Goal: Task Accomplishment & Management: Use online tool/utility

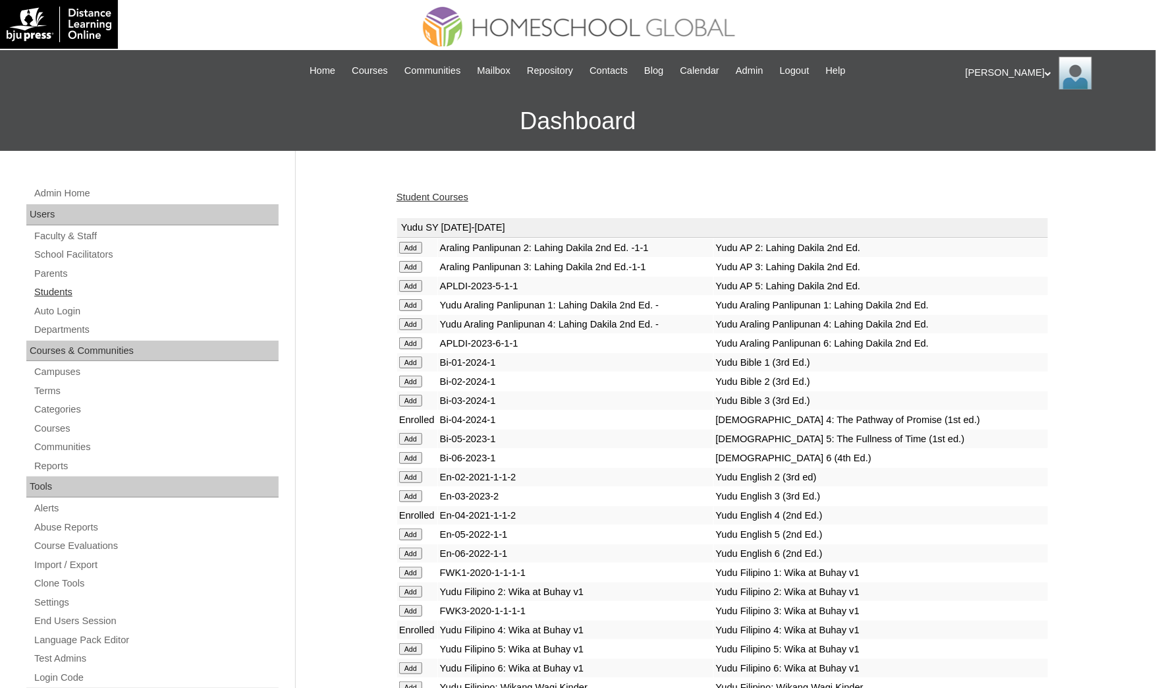
click at [103, 288] on link "Students" at bounding box center [156, 292] width 246 height 16
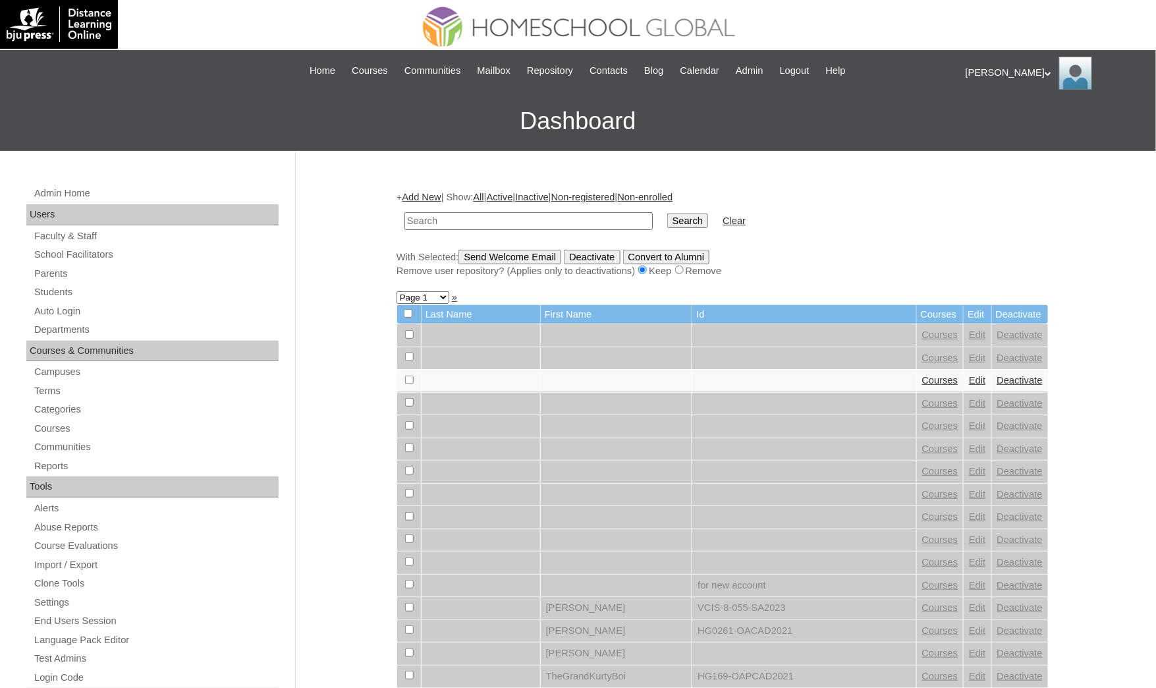
click at [558, 207] on td at bounding box center [528, 220] width 261 height 31
click at [563, 217] on input "text" at bounding box center [528, 221] width 248 height 18
paste input "Andi Louise"
type input "Andi Louise"
click at [667, 213] on input "Search" at bounding box center [687, 220] width 41 height 14
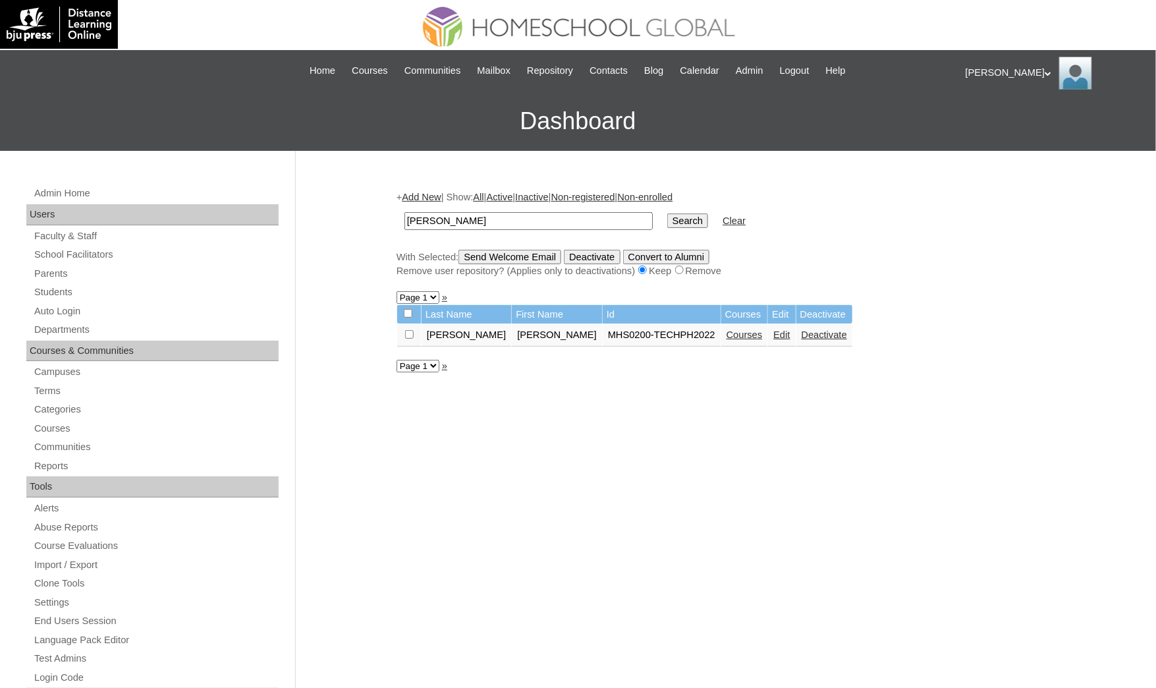
click at [726, 329] on link "Courses" at bounding box center [744, 334] width 36 height 11
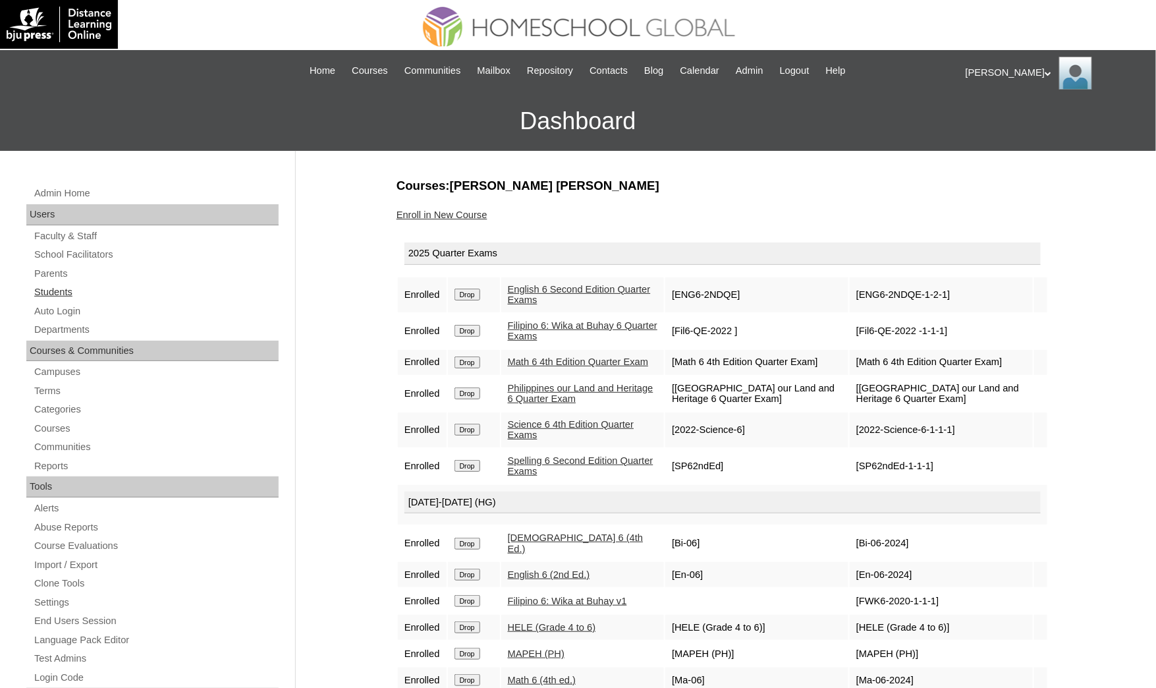
click at [157, 298] on link "Students" at bounding box center [156, 292] width 246 height 16
click at [100, 307] on link "Auto Login" at bounding box center [156, 311] width 246 height 16
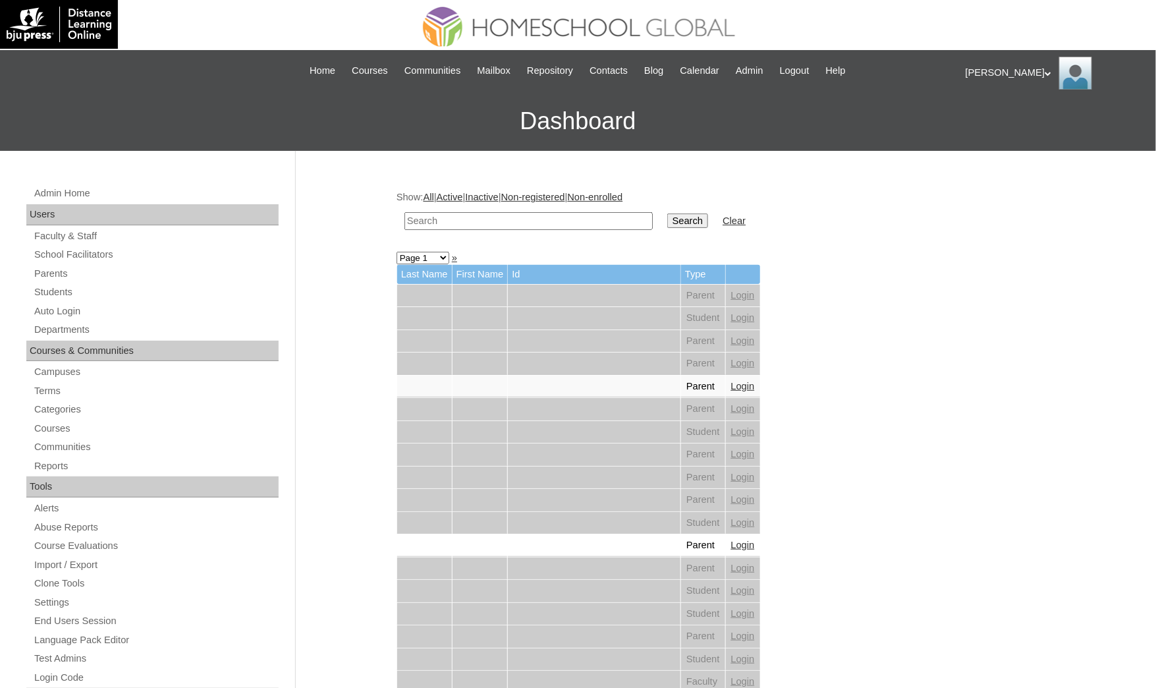
click at [471, 213] on input "text" at bounding box center [528, 221] width 248 height 18
paste input "Andrea Riley"
type input "[PERSON_NAME]"
click at [667, 213] on input "Search" at bounding box center [687, 220] width 41 height 14
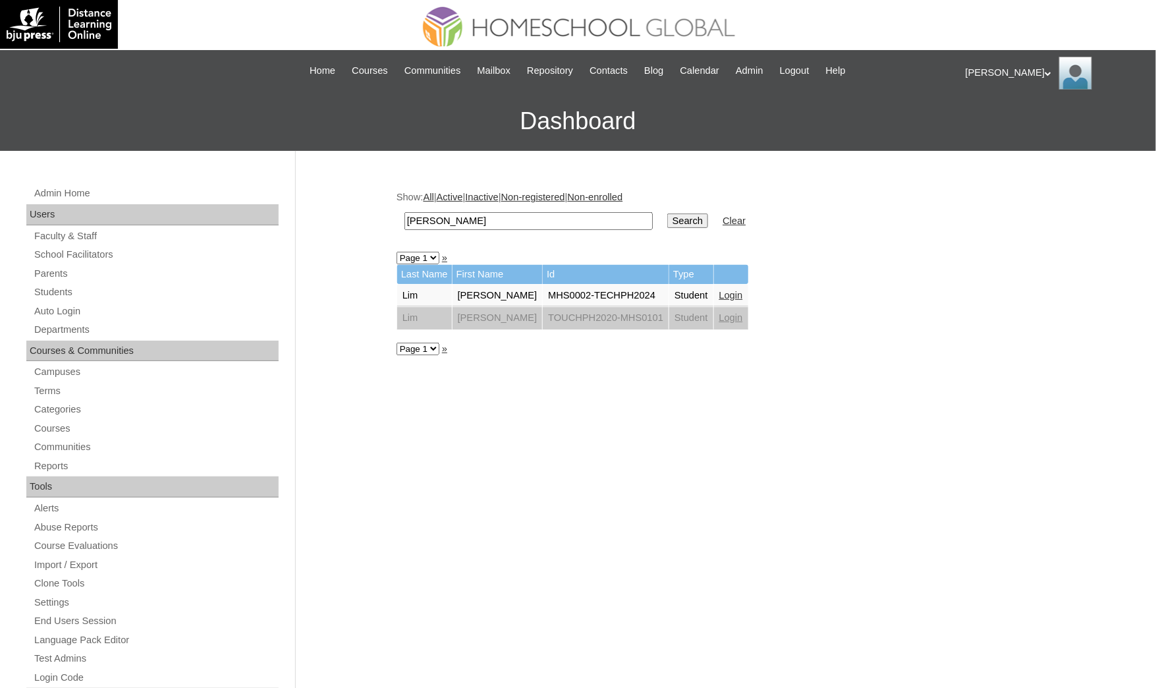
click at [719, 290] on link "Login" at bounding box center [731, 295] width 24 height 11
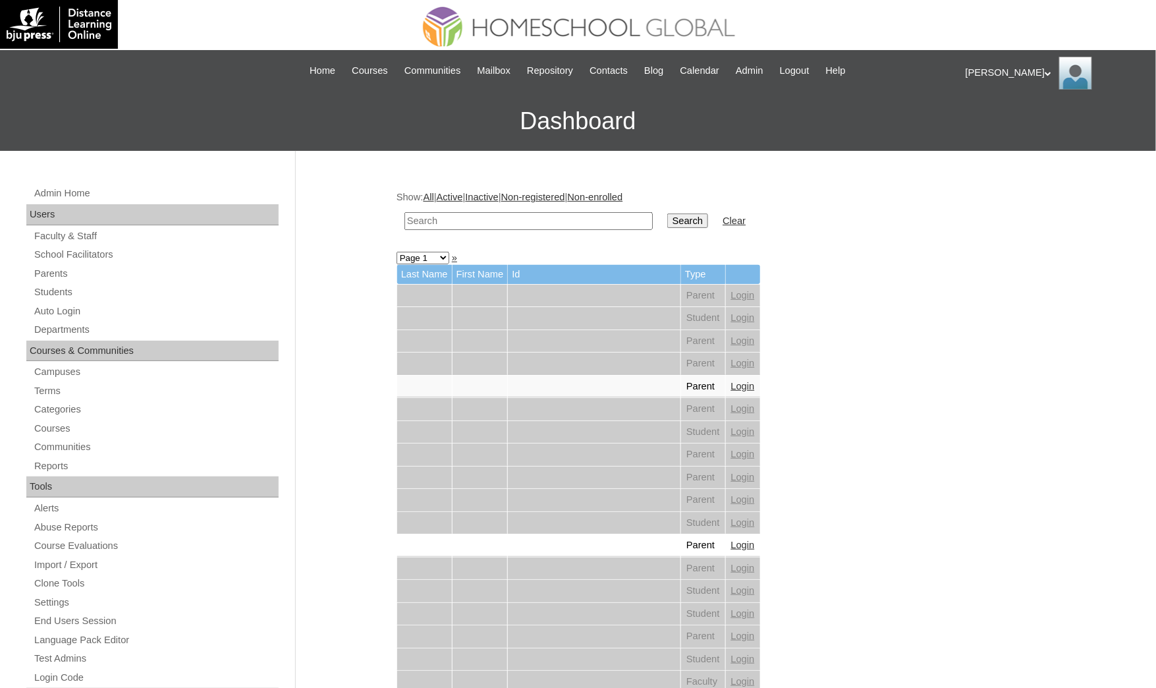
click at [431, 229] on td at bounding box center [528, 220] width 261 height 31
click at [426, 221] on input "text" at bounding box center [528, 221] width 248 height 18
paste input "[PERSON_NAME][DEMOGRAPHIC_DATA]"
type input "[PERSON_NAME][DEMOGRAPHIC_DATA]"
click at [667, 213] on input "Search" at bounding box center [687, 220] width 41 height 14
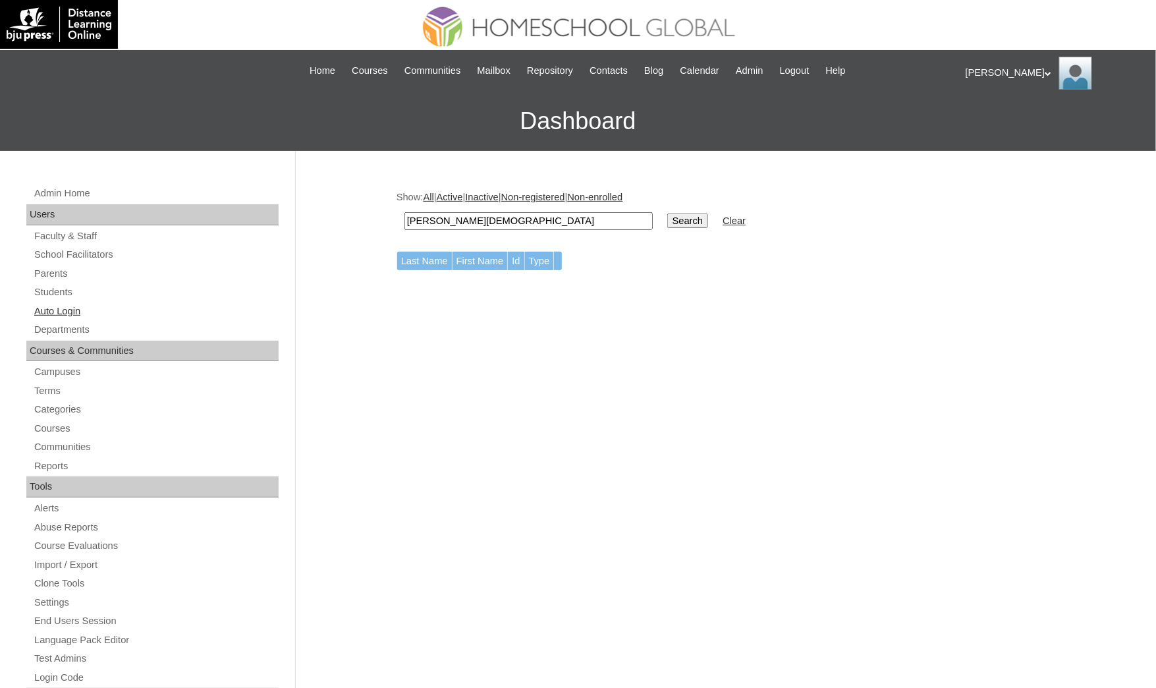
click at [70, 303] on link "Auto Login" at bounding box center [156, 311] width 246 height 16
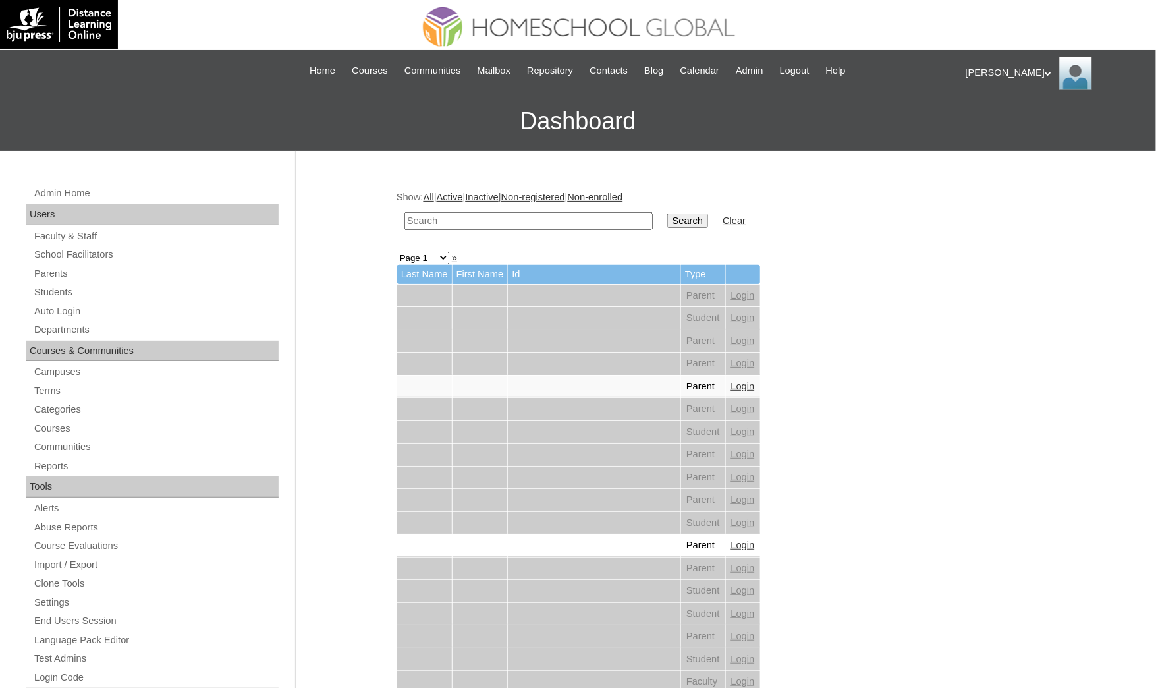
click at [516, 223] on input "text" at bounding box center [528, 221] width 248 height 18
paste input "Jemimah Chrystelle"
type input "[PERSON_NAME][DEMOGRAPHIC_DATA]"
click at [667, 213] on input "Search" at bounding box center [687, 220] width 41 height 14
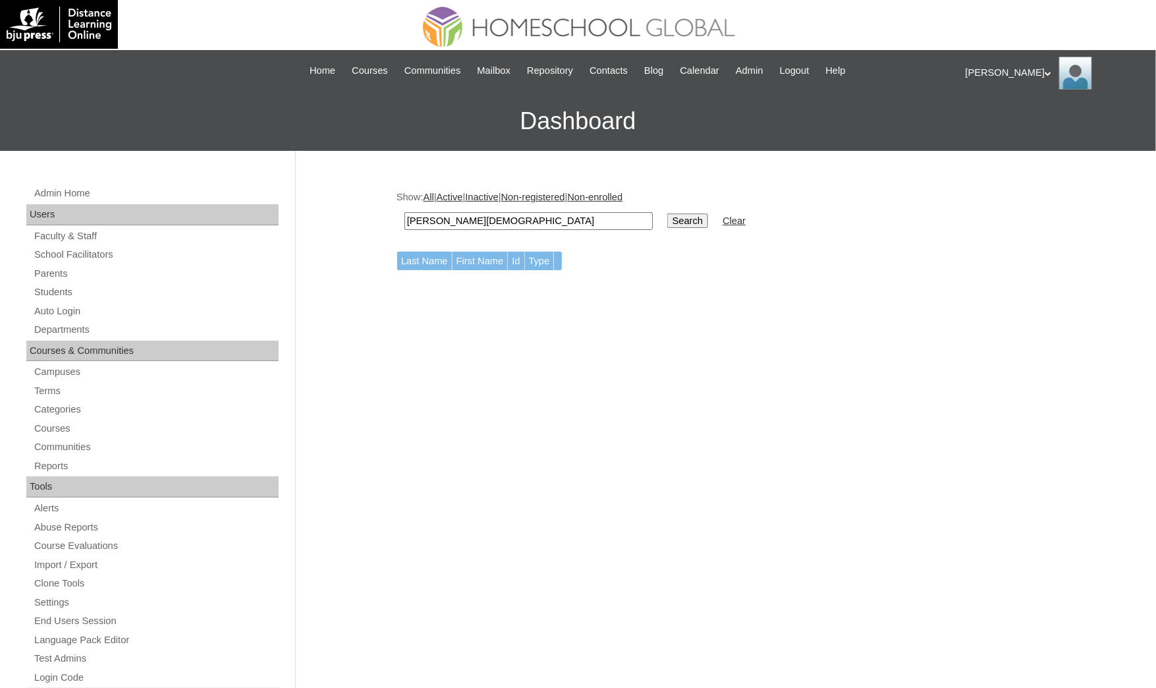
click at [497, 219] on input "Jemimah Chrystelle" at bounding box center [528, 221] width 248 height 18
click at [80, 316] on link "Auto Login" at bounding box center [156, 311] width 246 height 16
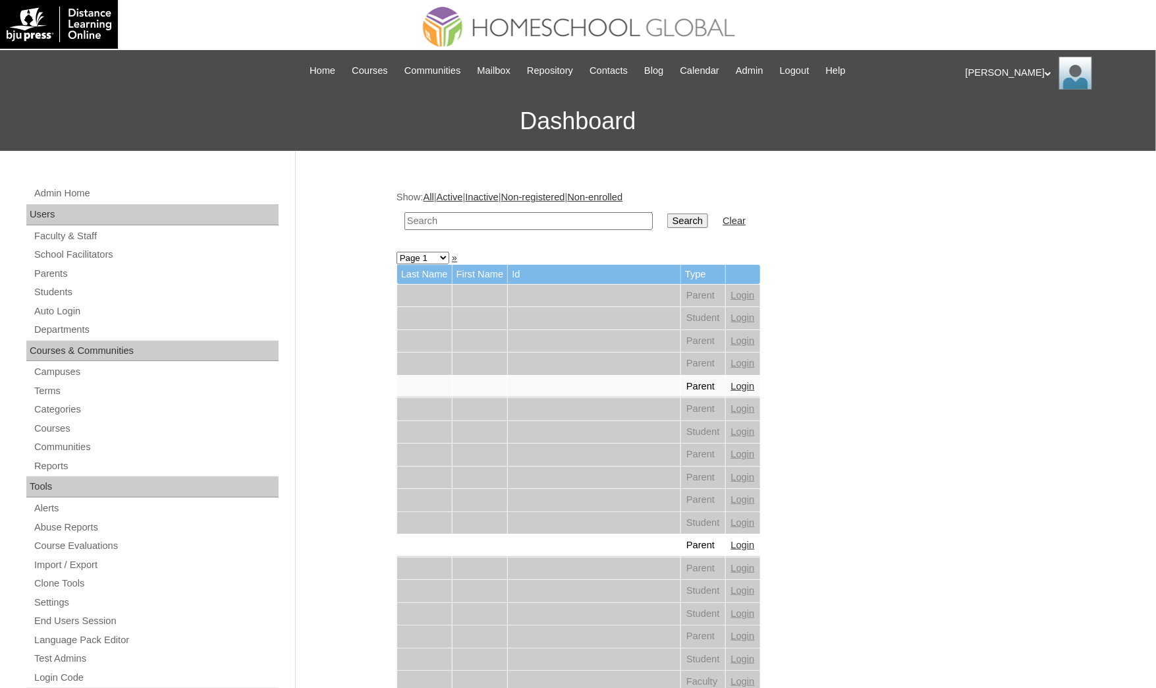
click at [456, 223] on input "text" at bounding box center [528, 221] width 248 height 18
paste input "Jemimah"
type input "Jemimah"
click at [667, 213] on input "Search" at bounding box center [687, 220] width 41 height 14
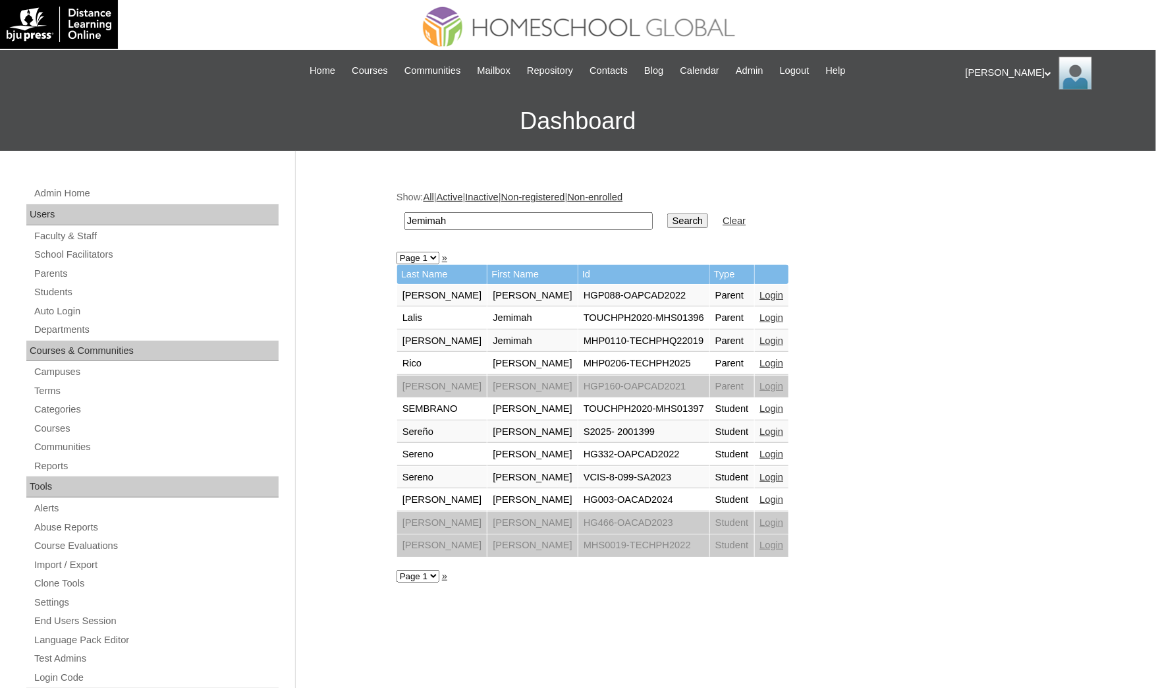
drag, startPoint x: 452, startPoint y: 223, endPoint x: 307, endPoint y: 209, distance: 146.1
click at [307, 209] on div "Admin Home Users Faculty & Staff School Facilitators Parents Students Auto Logi…" at bounding box center [578, 605] width 1156 height 908
paste input "Baul"
type input "Baul"
click at [667, 213] on input "Search" at bounding box center [687, 220] width 41 height 14
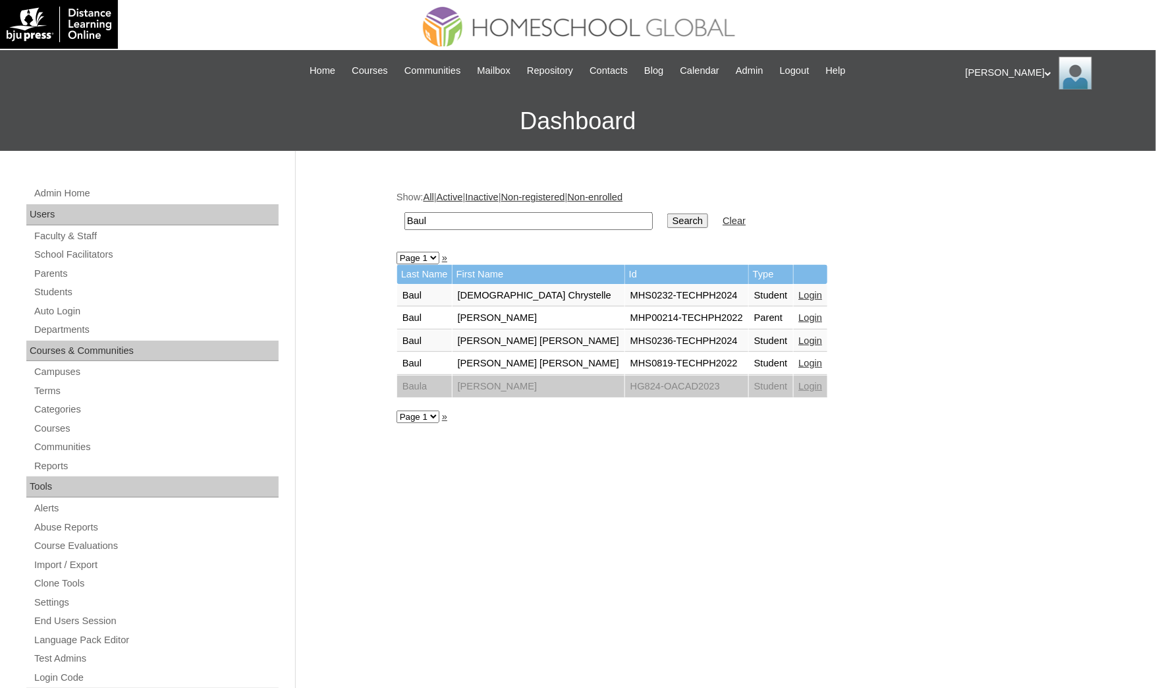
click at [799, 290] on link "Login" at bounding box center [811, 295] width 24 height 11
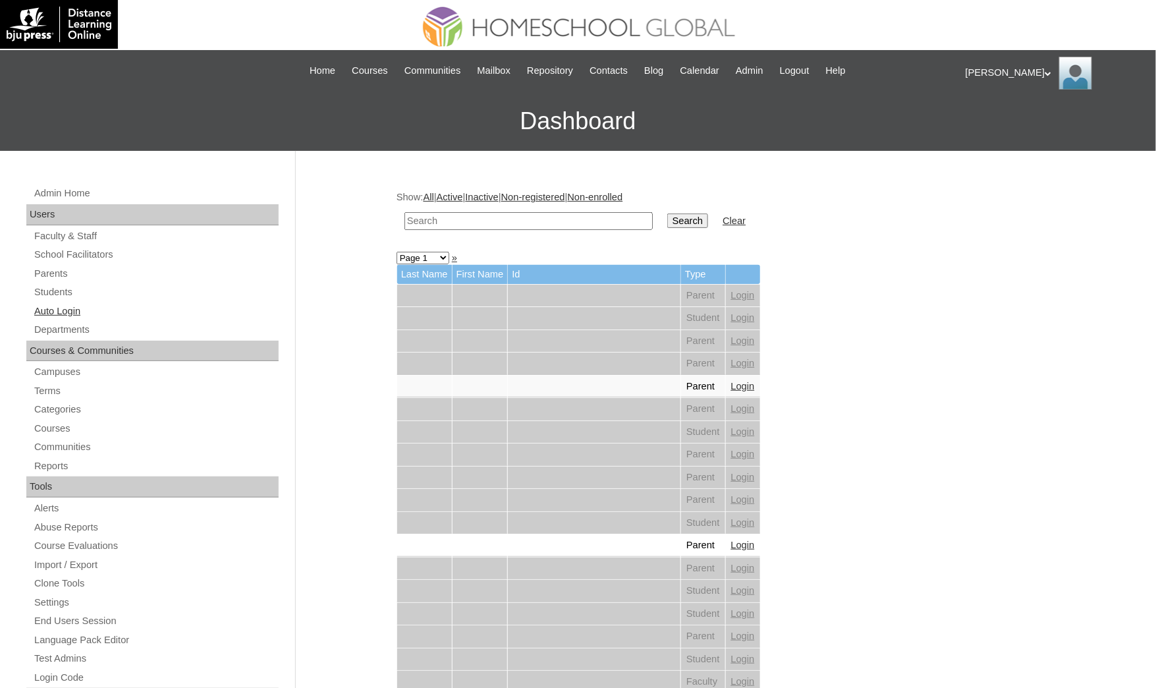
click at [105, 308] on link "Auto Login" at bounding box center [156, 311] width 246 height 16
click at [414, 216] on input "text" at bounding box center [528, 221] width 248 height 18
paste input "[PERSON_NAME]"
type input "[PERSON_NAME]"
click at [667, 213] on input "Search" at bounding box center [687, 220] width 41 height 14
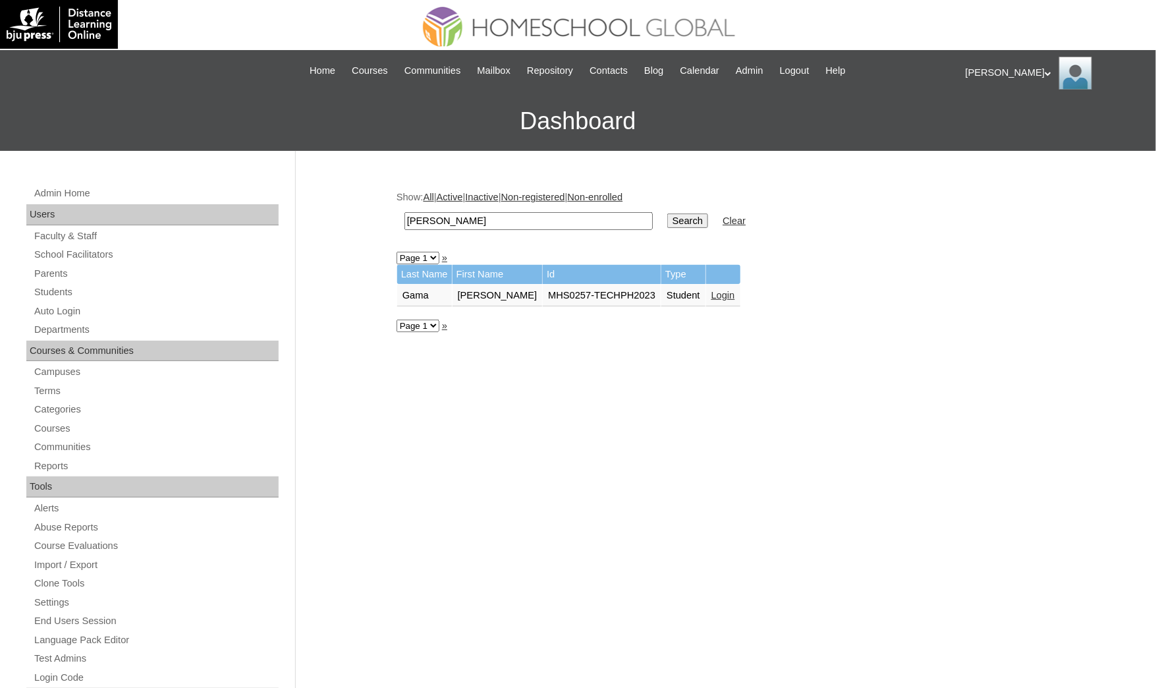
click at [722, 290] on link "Login" at bounding box center [723, 295] width 24 height 11
